Goal: Transaction & Acquisition: Download file/media

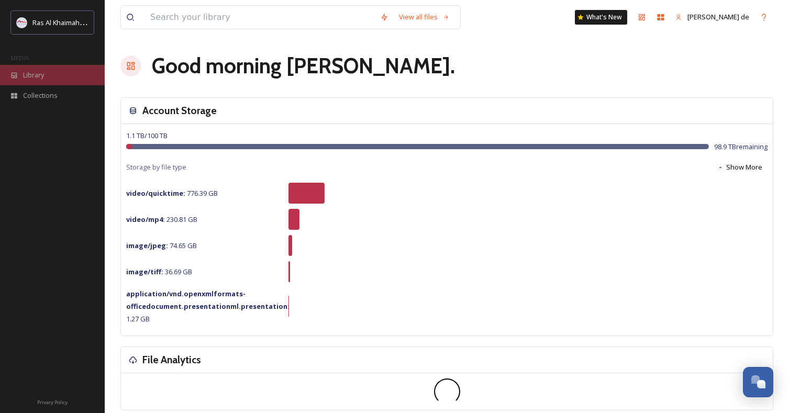
click at [37, 72] on span "Library" at bounding box center [33, 75] width 21 height 10
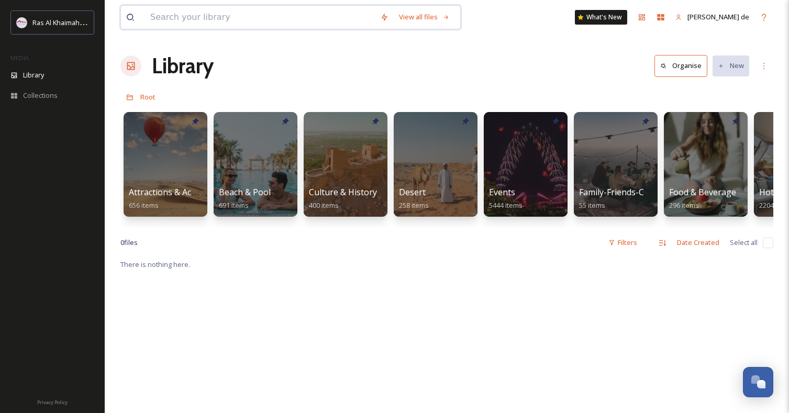
click at [255, 23] on input at bounding box center [260, 17] width 230 height 23
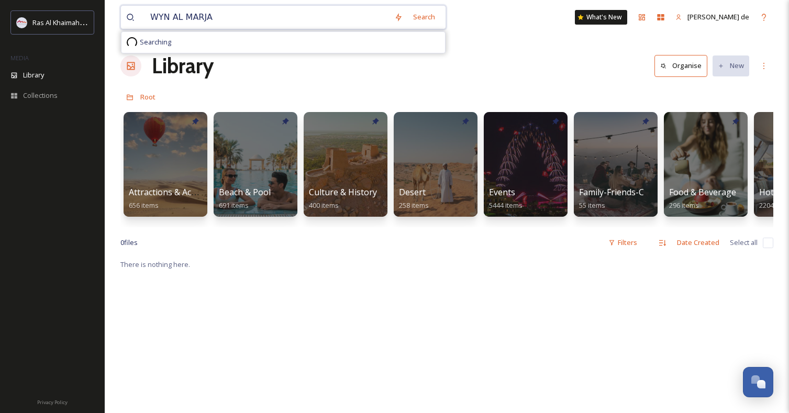
type input "WYN AL MARJAN"
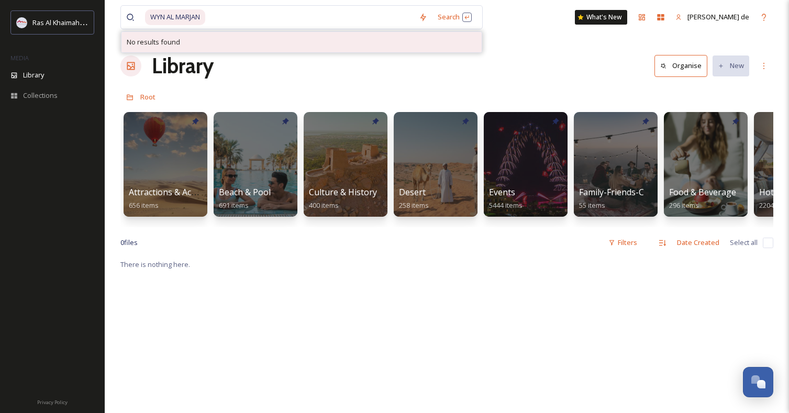
click at [328, 32] on div "No results found" at bounding box center [302, 42] width 360 height 20
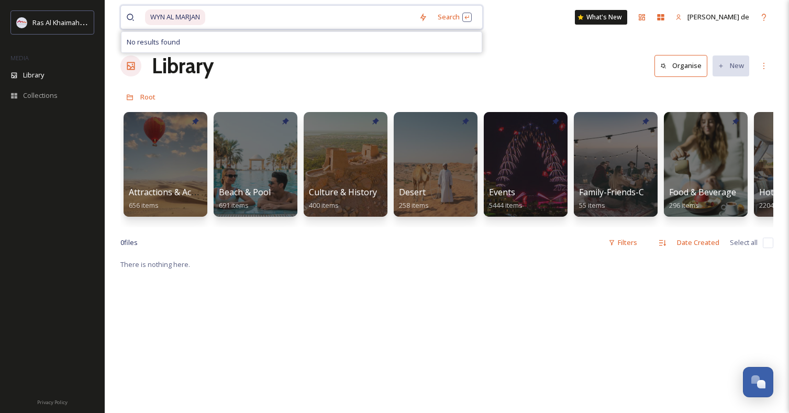
click at [311, 17] on input at bounding box center [309, 17] width 207 height 23
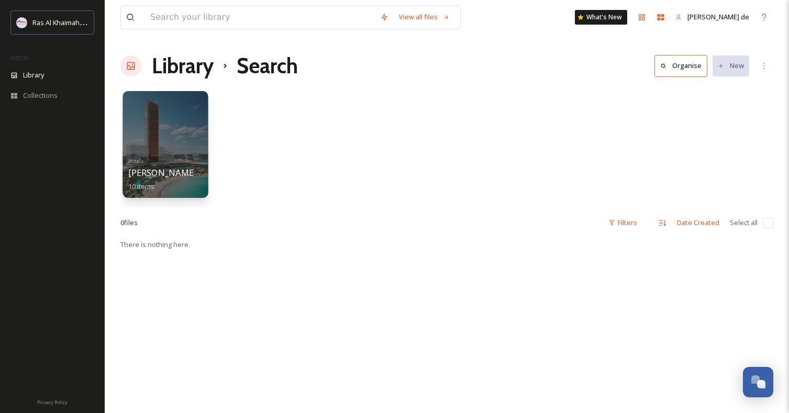
click at [181, 123] on div at bounding box center [165, 144] width 85 height 107
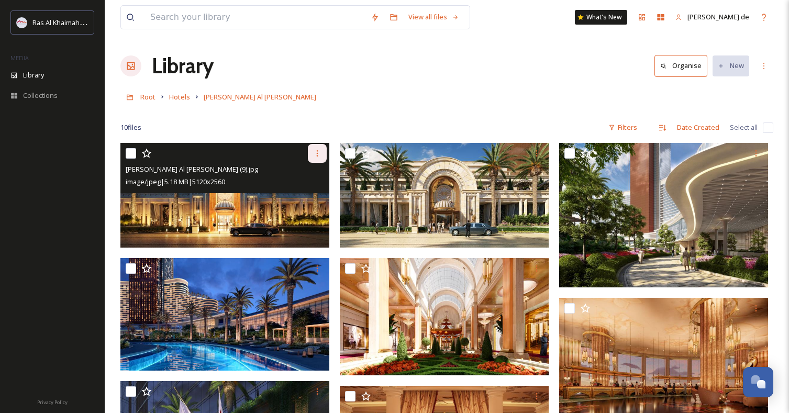
click at [314, 157] on icon at bounding box center [317, 153] width 8 height 8
click at [309, 197] on span "Download" at bounding box center [305, 197] width 32 height 10
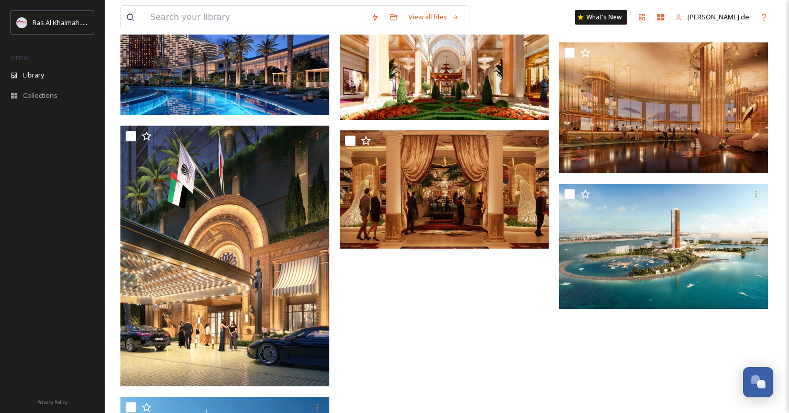
scroll to position [262, 0]
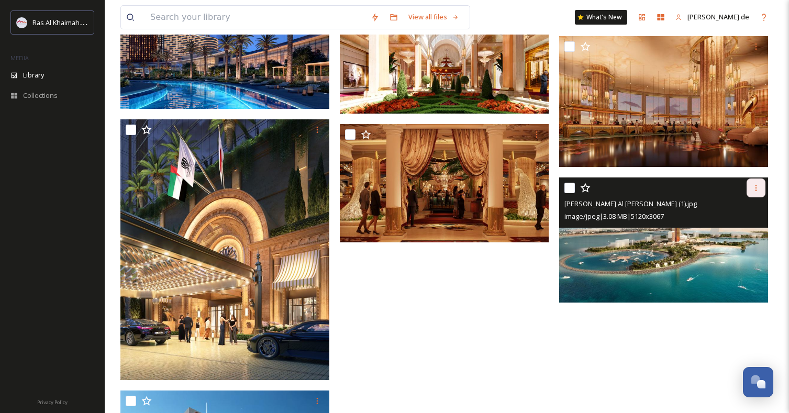
click at [755, 191] on icon at bounding box center [756, 188] width 8 height 8
click at [734, 232] on span "Download" at bounding box center [744, 232] width 32 height 10
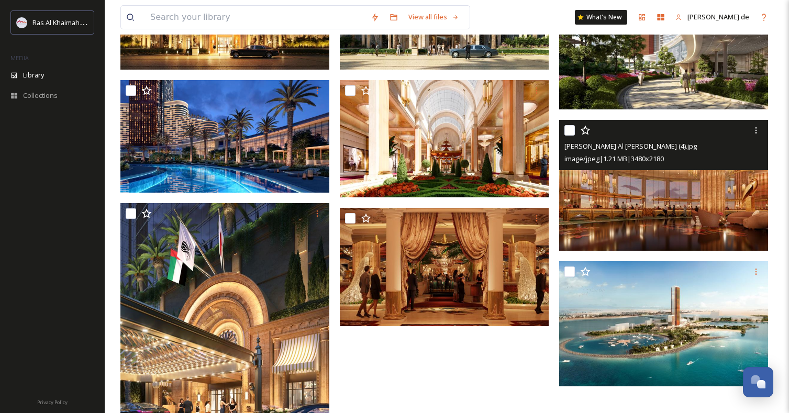
scroll to position [179, 0]
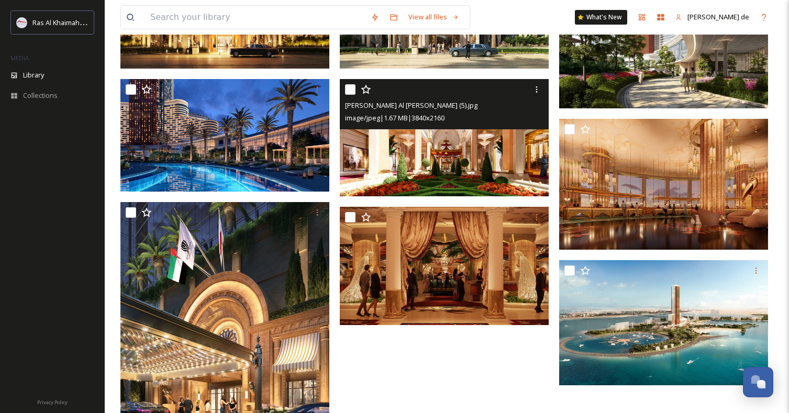
click at [473, 169] on img at bounding box center [444, 138] width 209 height 118
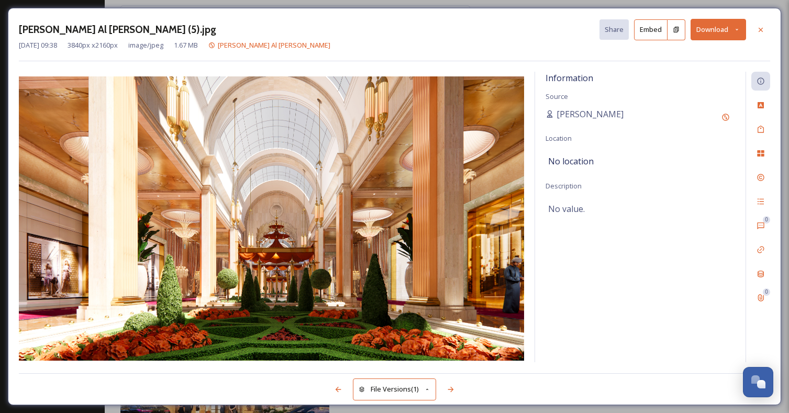
click at [703, 31] on button "Download" at bounding box center [719, 29] width 56 height 21
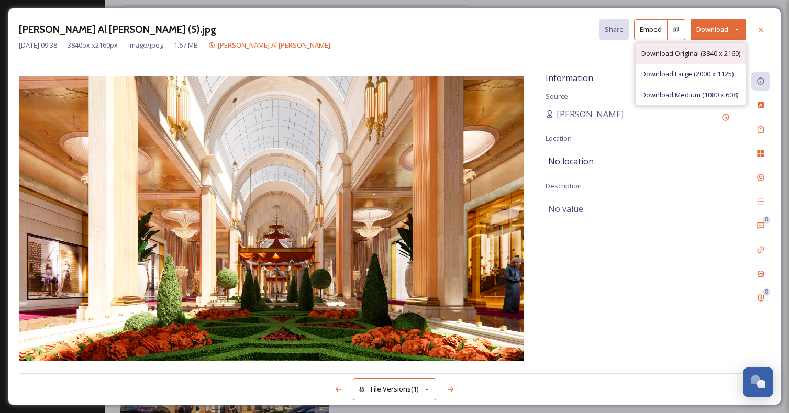
click at [702, 50] on span "Download Original (3840 x 2160)" at bounding box center [691, 54] width 99 height 10
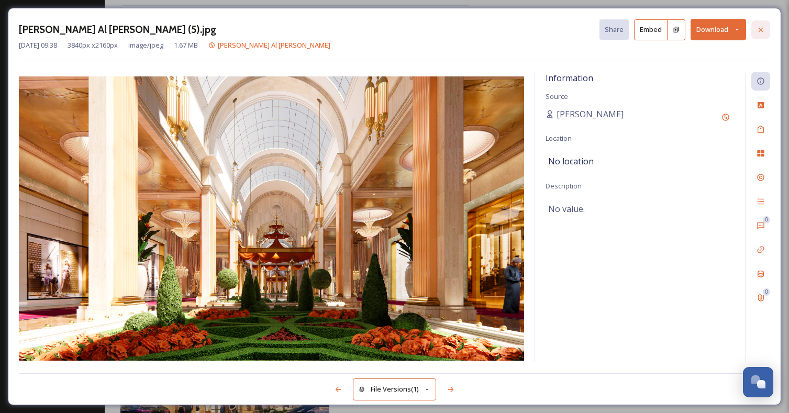
click at [763, 26] on icon at bounding box center [761, 30] width 8 height 8
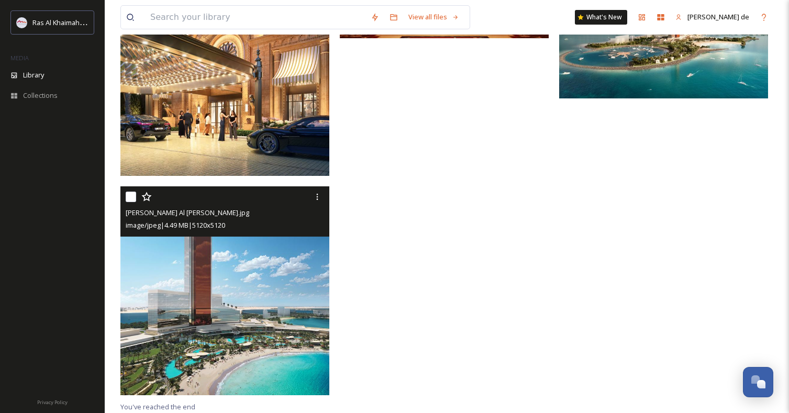
scroll to position [466, 0]
click at [241, 268] on img at bounding box center [224, 290] width 209 height 209
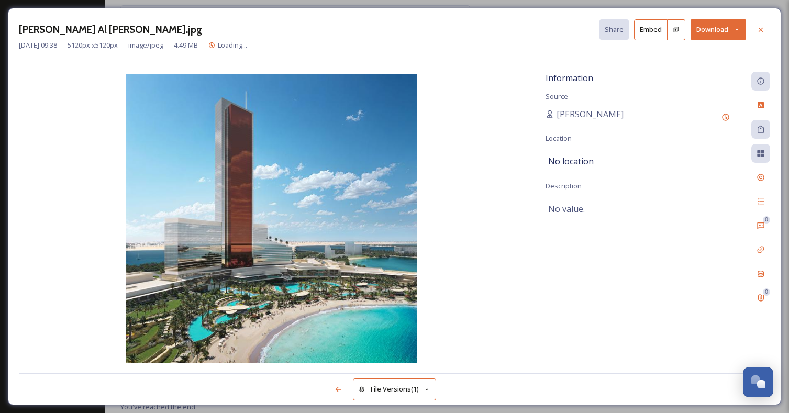
scroll to position [247, 0]
click at [706, 31] on button "Download" at bounding box center [719, 29] width 56 height 21
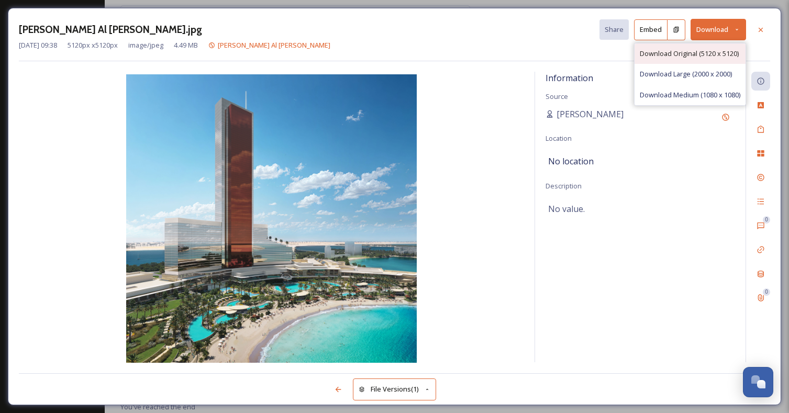
click at [679, 52] on span "Download Original (5120 x 5120)" at bounding box center [689, 54] width 99 height 10
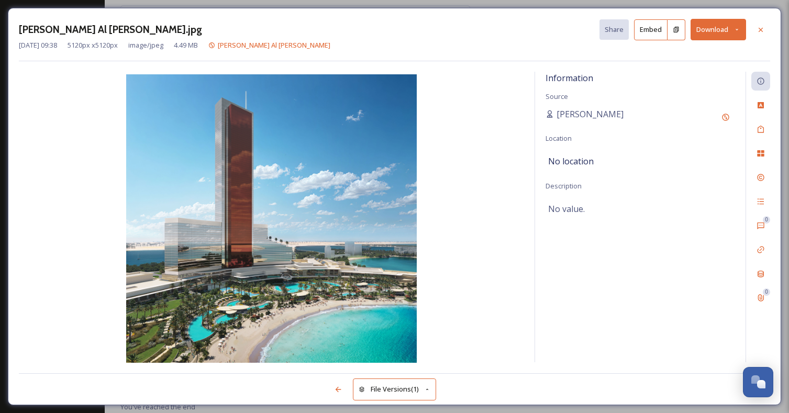
click at [764, 26] on icon at bounding box center [761, 30] width 8 height 8
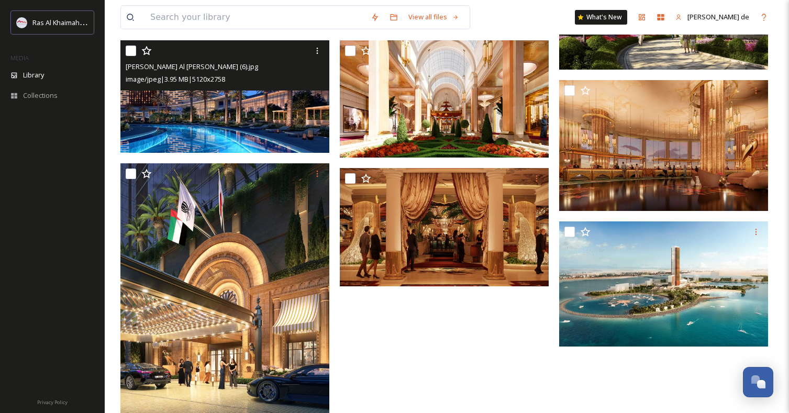
scroll to position [197, 0]
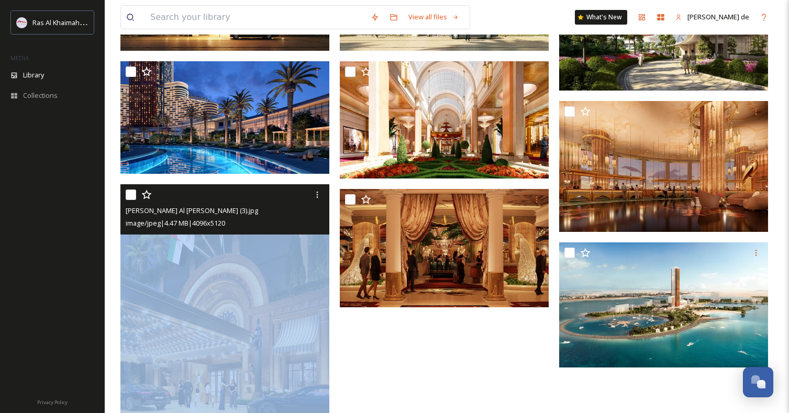
click at [273, 183] on div "[PERSON_NAME] Al [PERSON_NAME] (3).jpg image/jpeg | 4.47 MB | 4096 x 5120 [PERS…" at bounding box center [227, 308] width 214 height 724
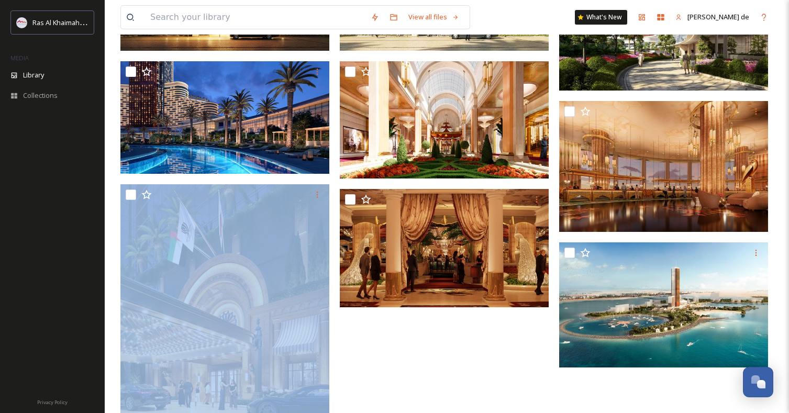
click at [273, 183] on div "[PERSON_NAME] Al [PERSON_NAME].jpg image/jpeg | 4.49 MB | 5120 x 5120" at bounding box center [227, 308] width 214 height 724
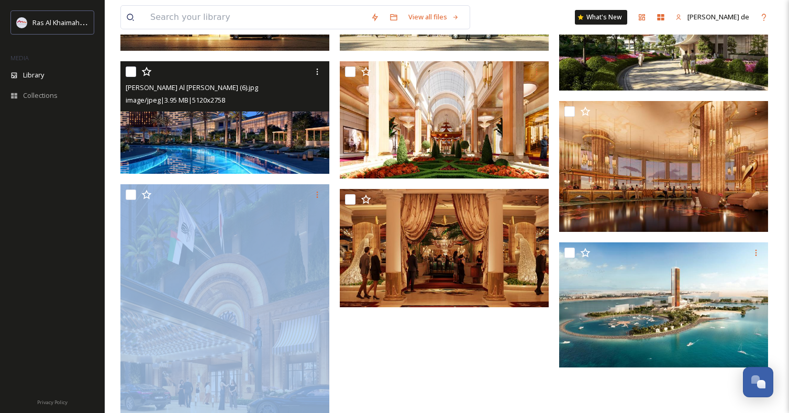
click at [278, 152] on img at bounding box center [224, 117] width 209 height 113
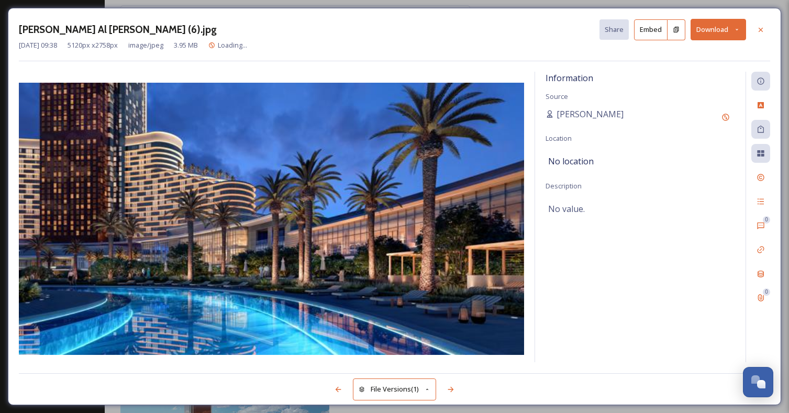
click at [277, 152] on img at bounding box center [271, 219] width 505 height 272
click at [719, 21] on button "Download" at bounding box center [719, 29] width 56 height 21
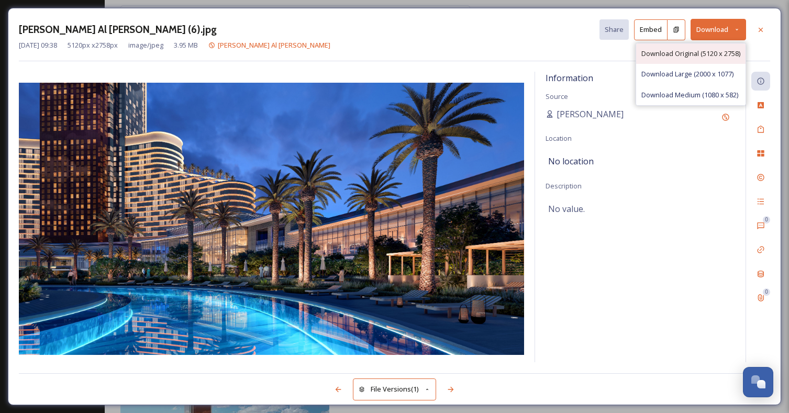
click at [714, 51] on span "Download Original (5120 x 2758)" at bounding box center [691, 54] width 99 height 10
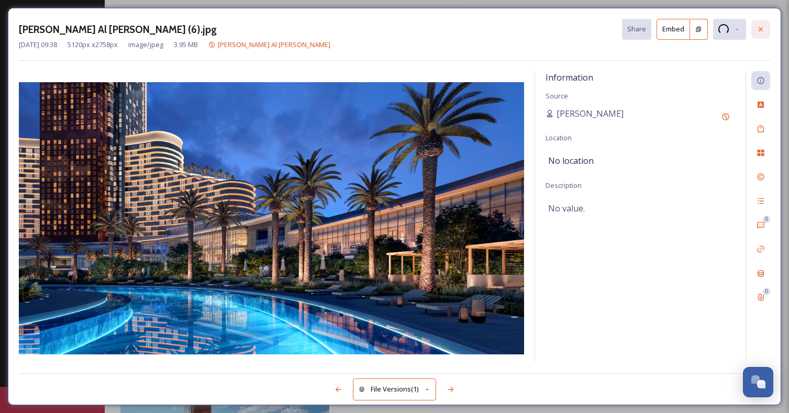
click at [769, 35] on div at bounding box center [761, 29] width 19 height 19
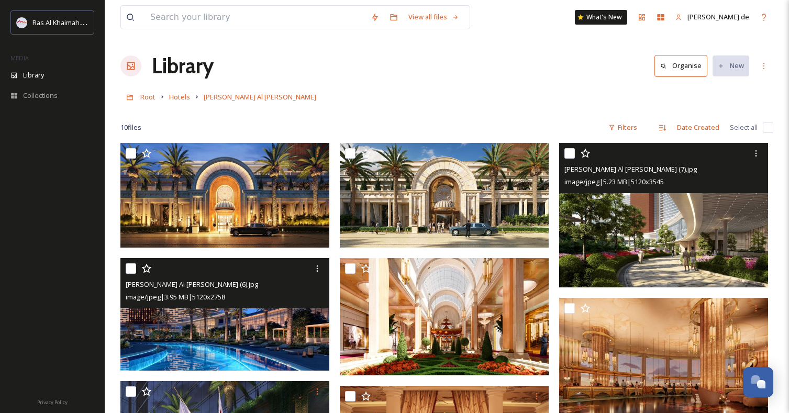
click at [625, 235] on img at bounding box center [663, 215] width 209 height 145
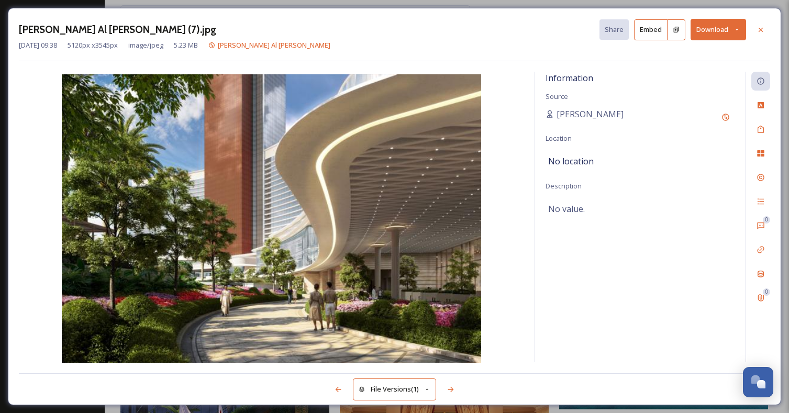
click at [711, 34] on button "Download" at bounding box center [719, 29] width 56 height 21
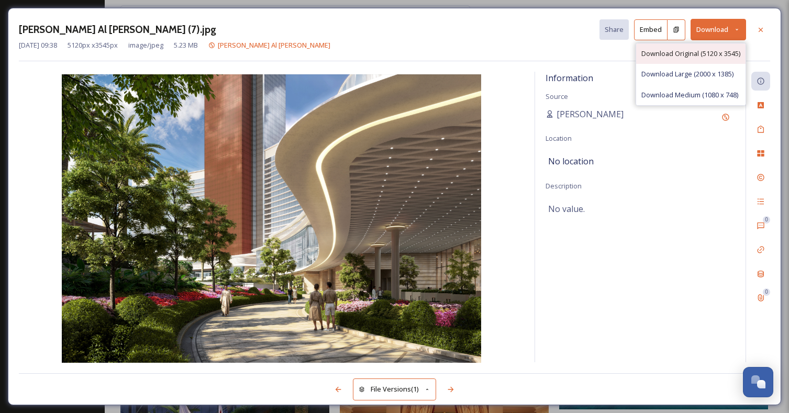
click at [665, 54] on span "Download Original (5120 x 3545)" at bounding box center [691, 54] width 99 height 10
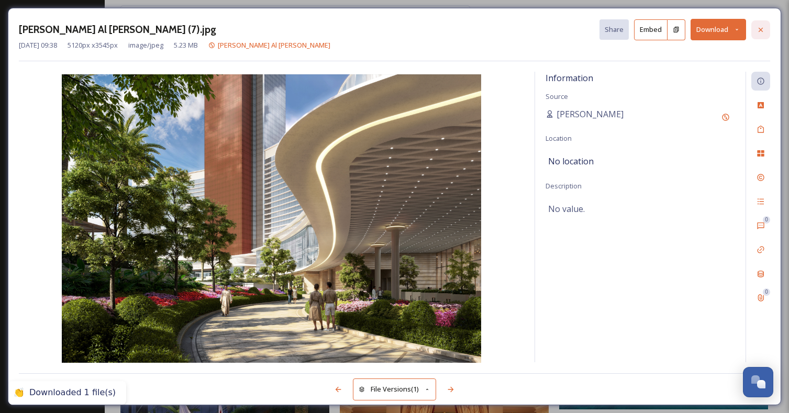
click at [763, 30] on icon at bounding box center [761, 30] width 8 height 8
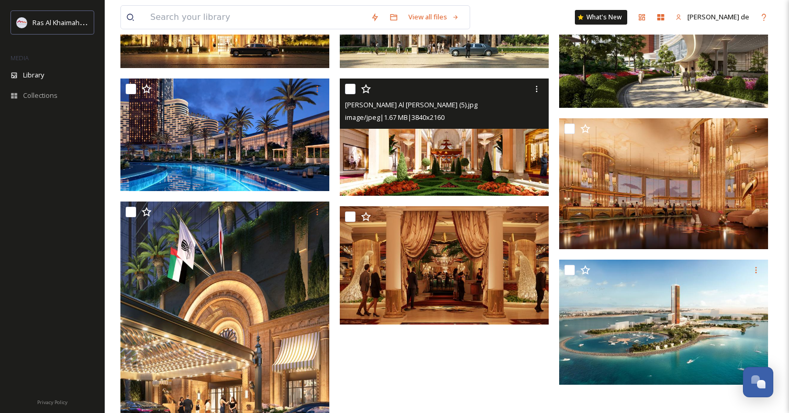
scroll to position [223, 0]
